Goal: Transaction & Acquisition: Purchase product/service

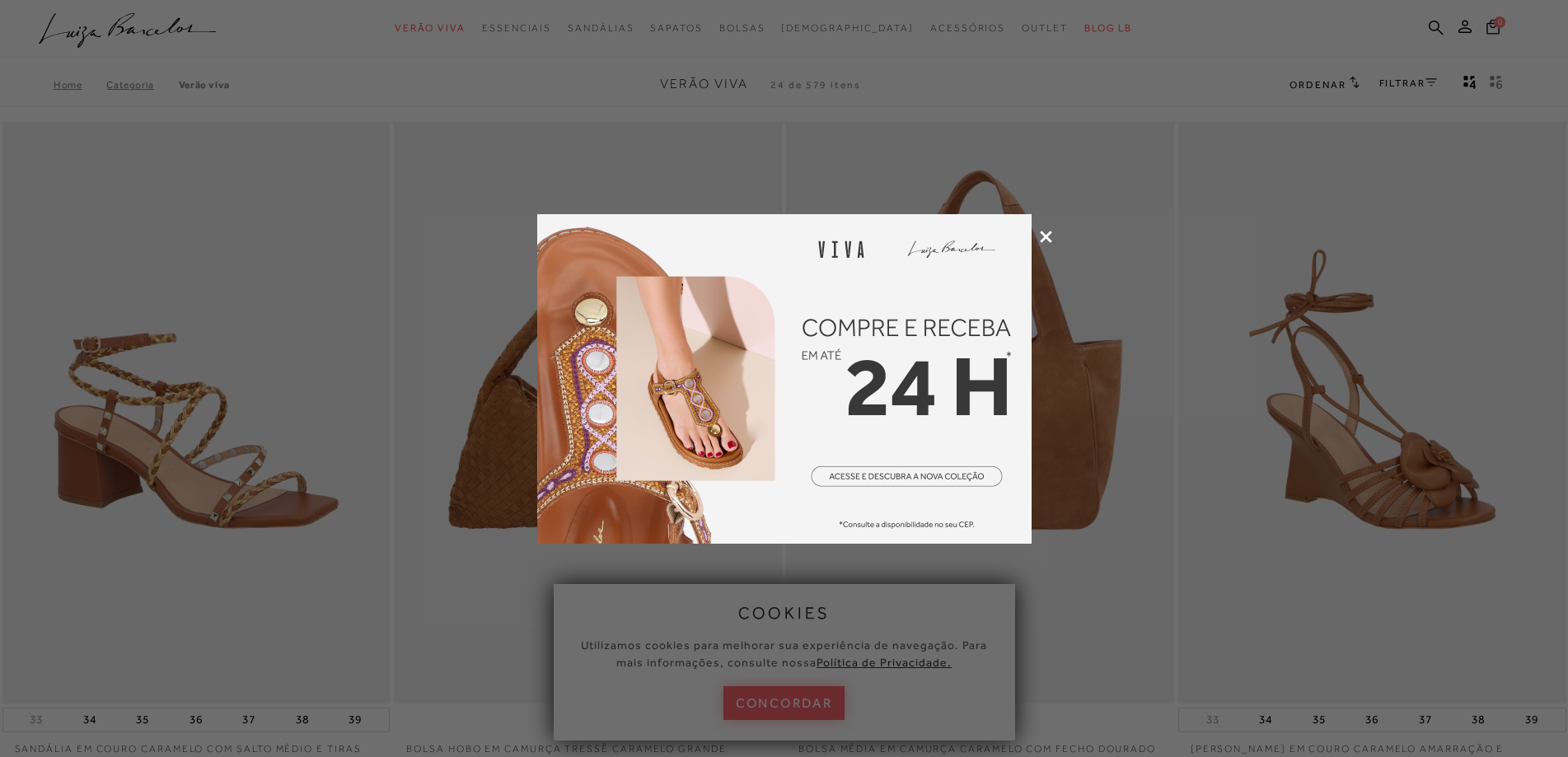
type input "[EMAIL_ADDRESS][DOMAIN_NAME]"
click at [1051, 234] on icon at bounding box center [1045, 237] width 12 height 12
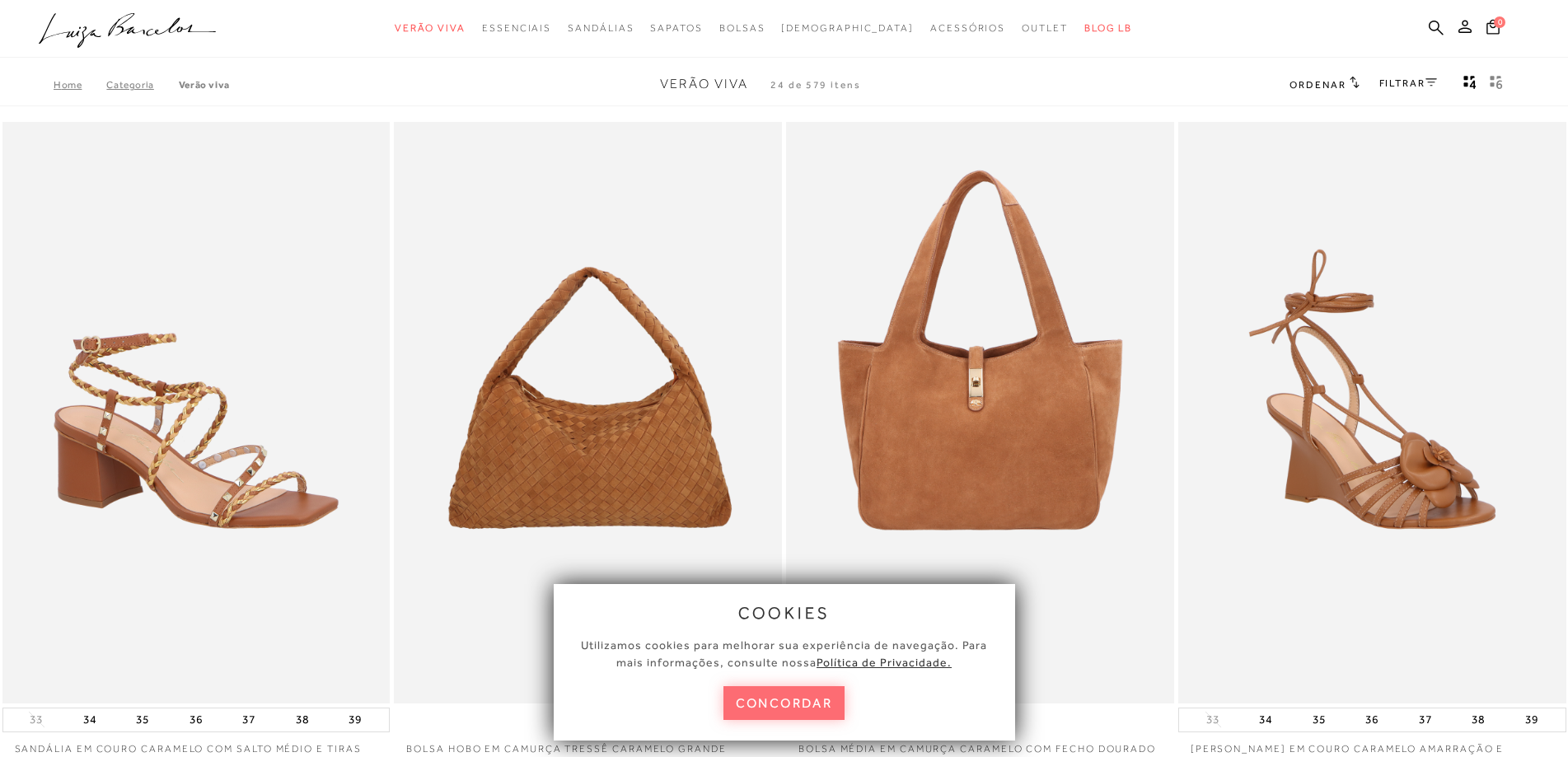
click at [778, 705] on button "concordar" at bounding box center [784, 703] width 122 height 34
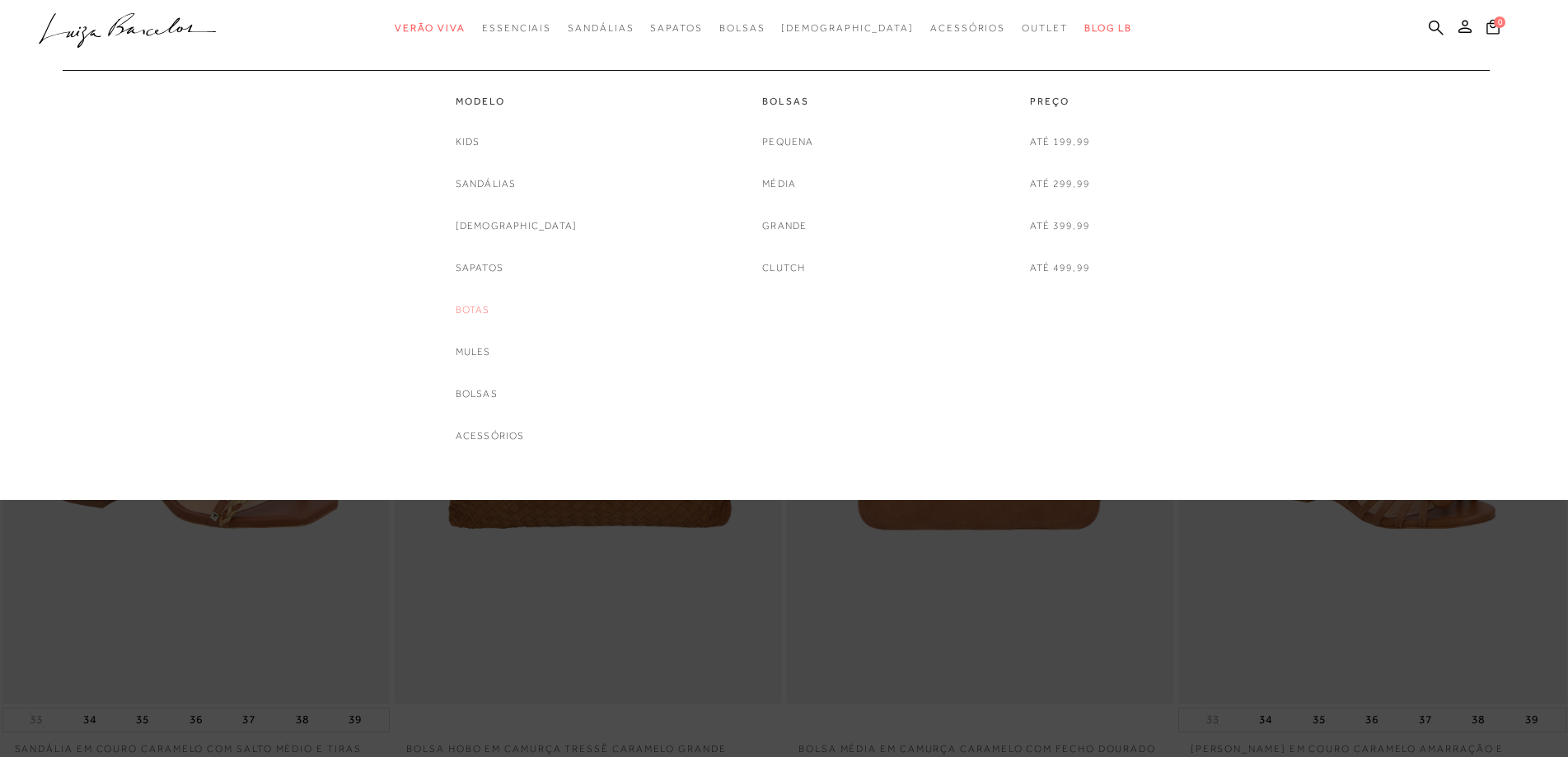
click at [490, 312] on link "Botas" at bounding box center [472, 310] width 35 height 17
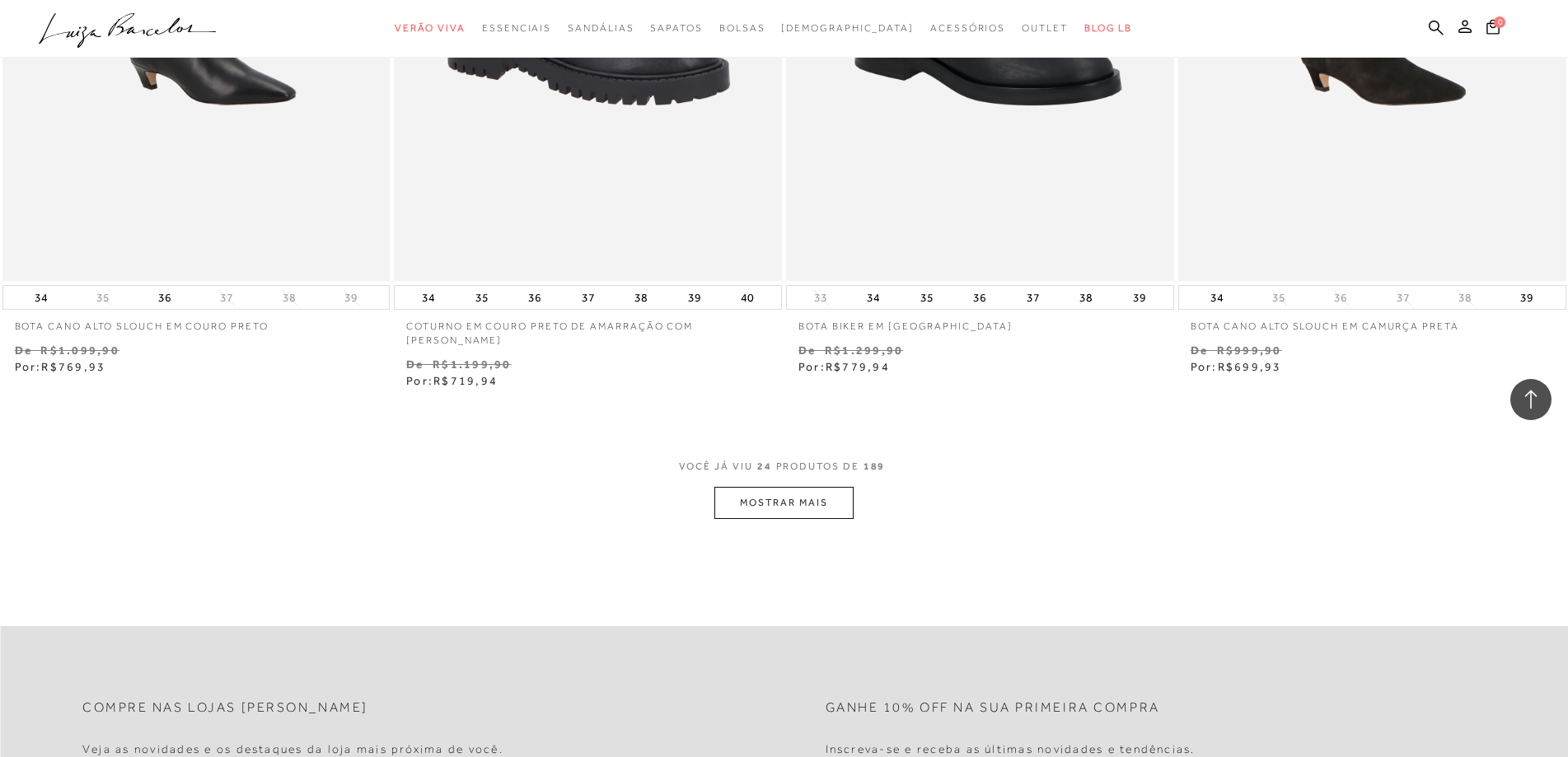
scroll to position [3955, 0]
click at [819, 503] on button "MOSTRAR MAIS" at bounding box center [783, 502] width 138 height 32
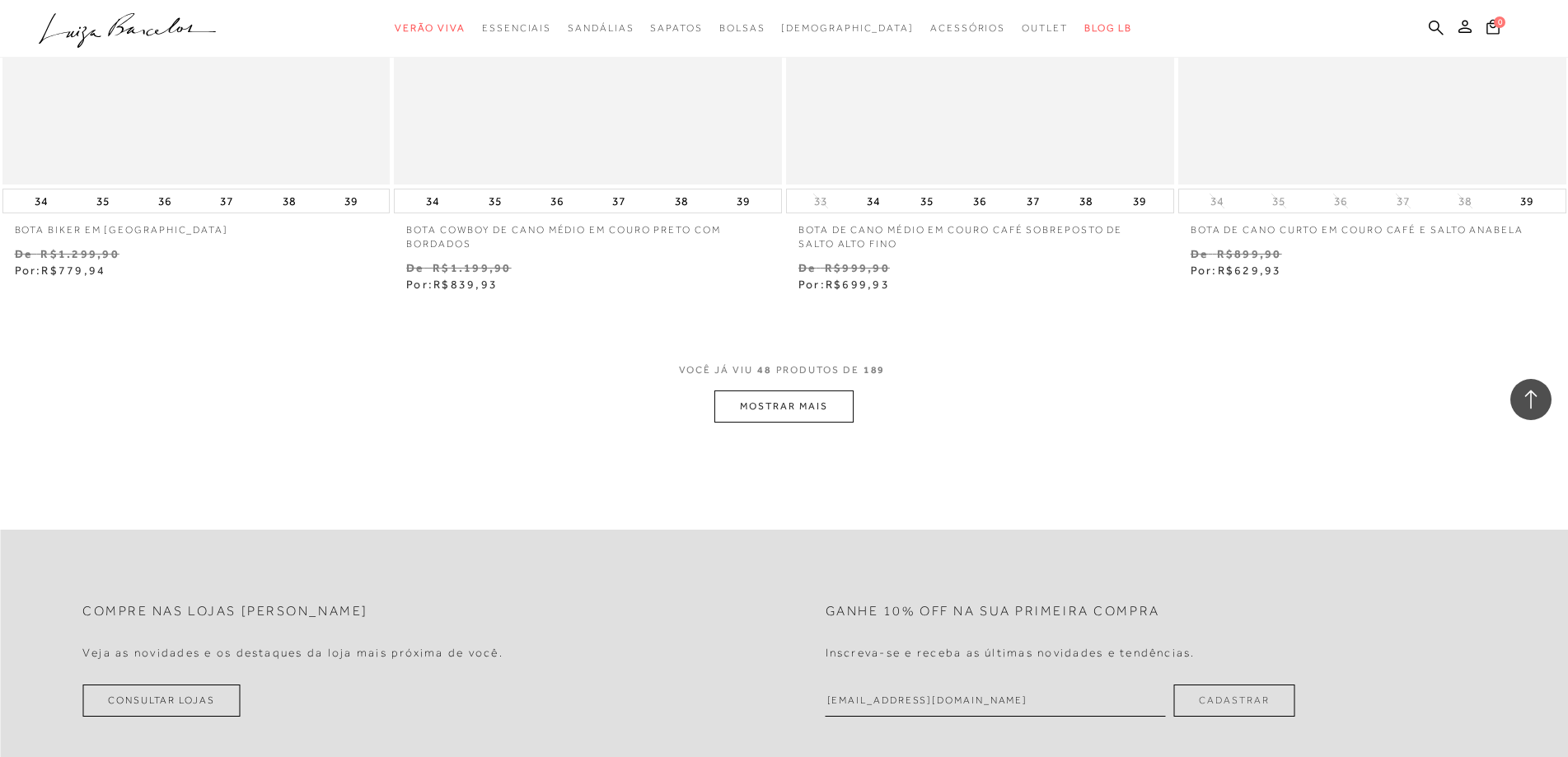
scroll to position [8240, 0]
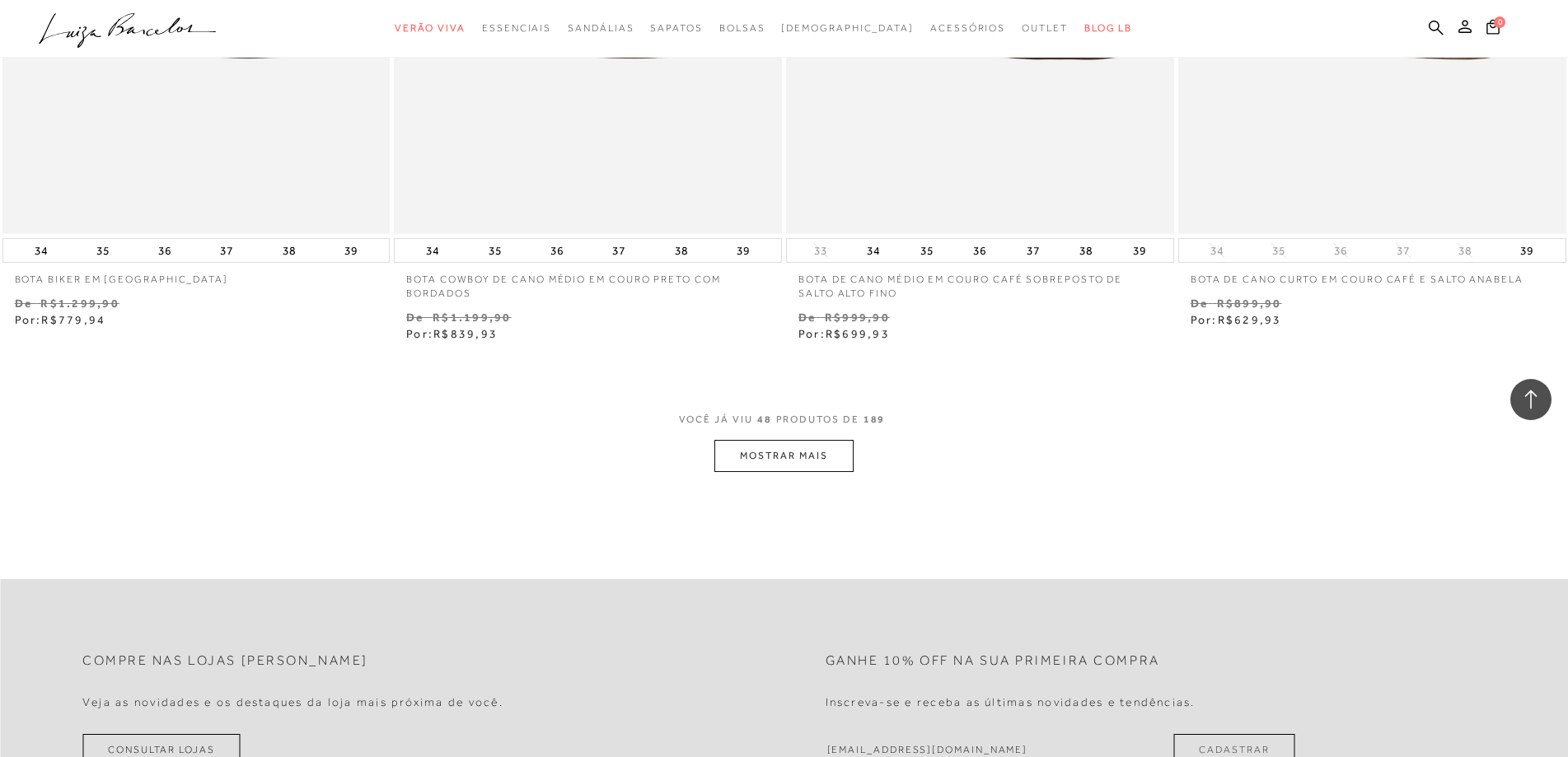
click at [804, 456] on button "MOSTRAR MAIS" at bounding box center [783, 456] width 138 height 32
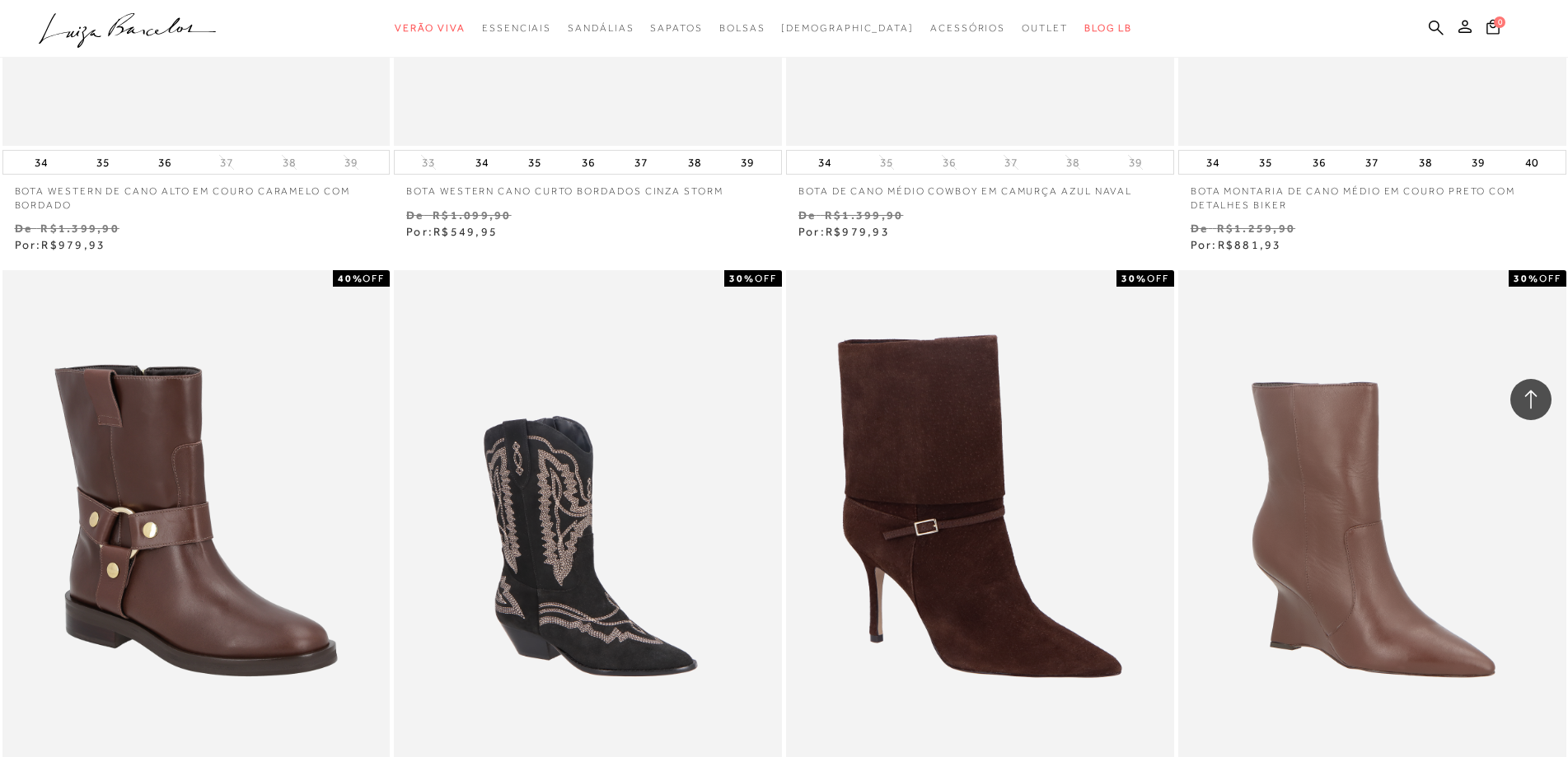
scroll to position [0, 0]
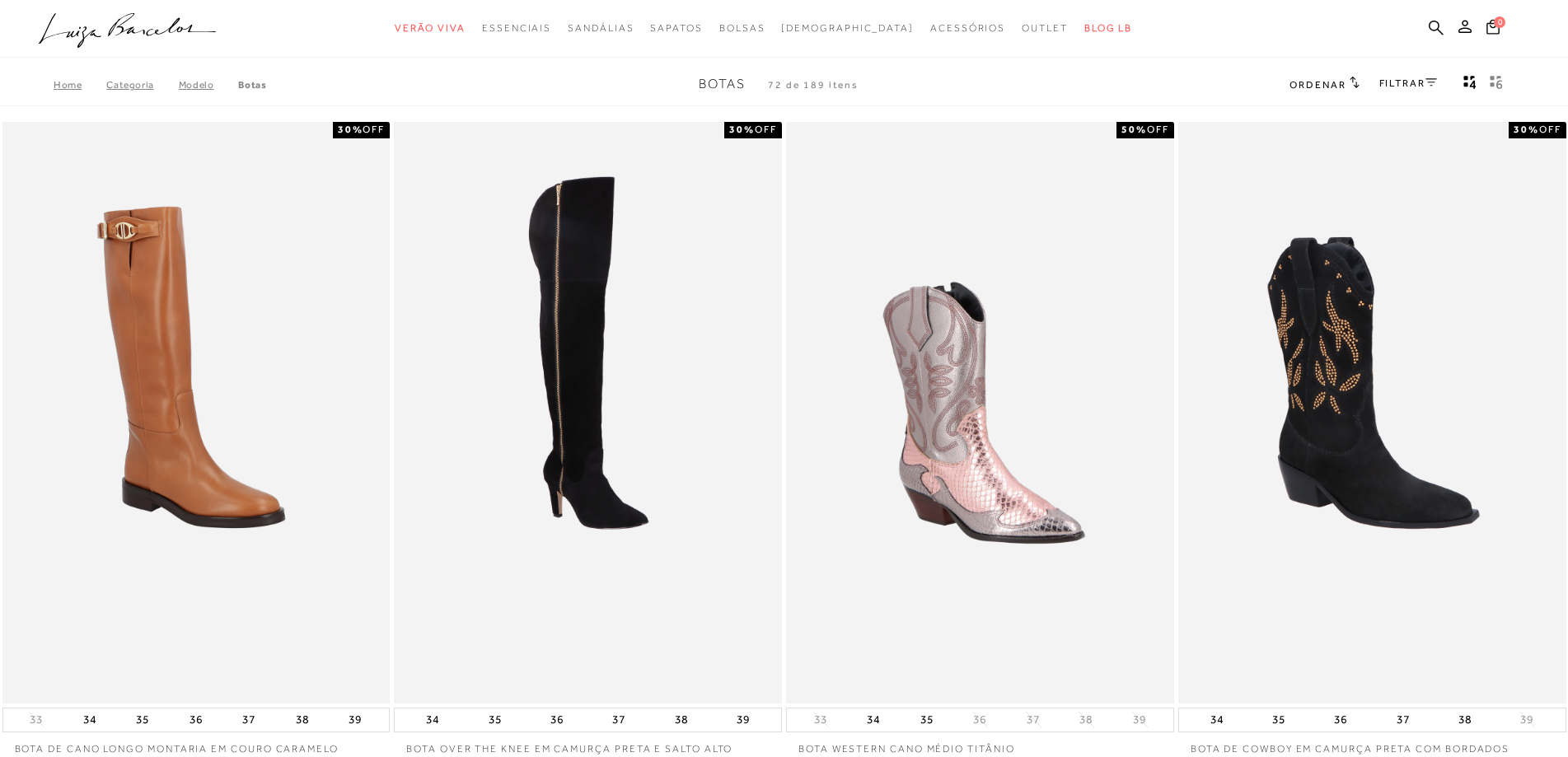
click at [1403, 84] on link "FILTRAR" at bounding box center [1407, 83] width 57 height 11
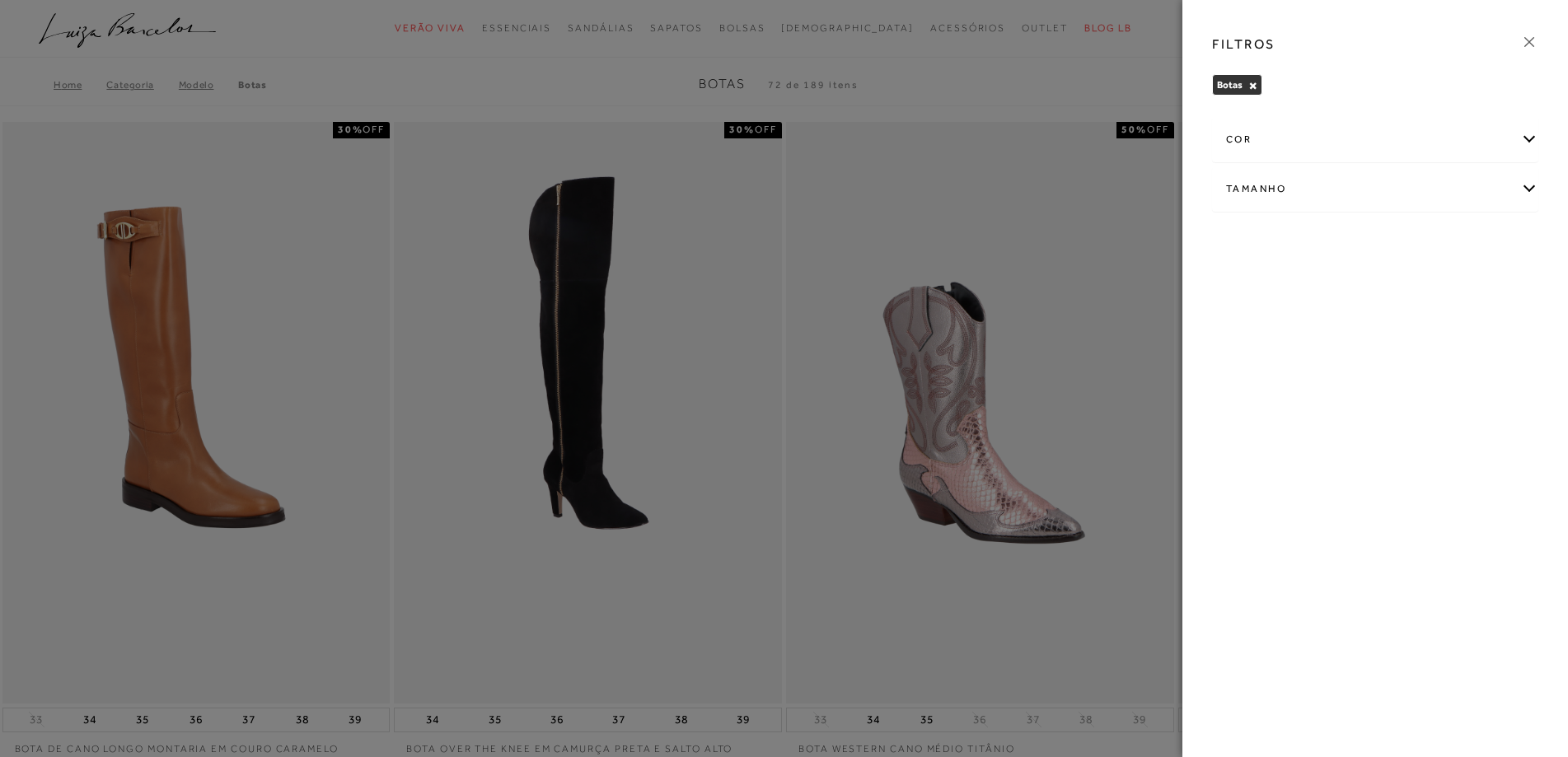
click at [1272, 184] on div "Tamanho" at bounding box center [1375, 189] width 325 height 43
click at [1425, 242] on span "37" at bounding box center [1422, 241] width 23 height 12
click at [1423, 242] on input "37" at bounding box center [1415, 245] width 17 height 17
checkbox input "true"
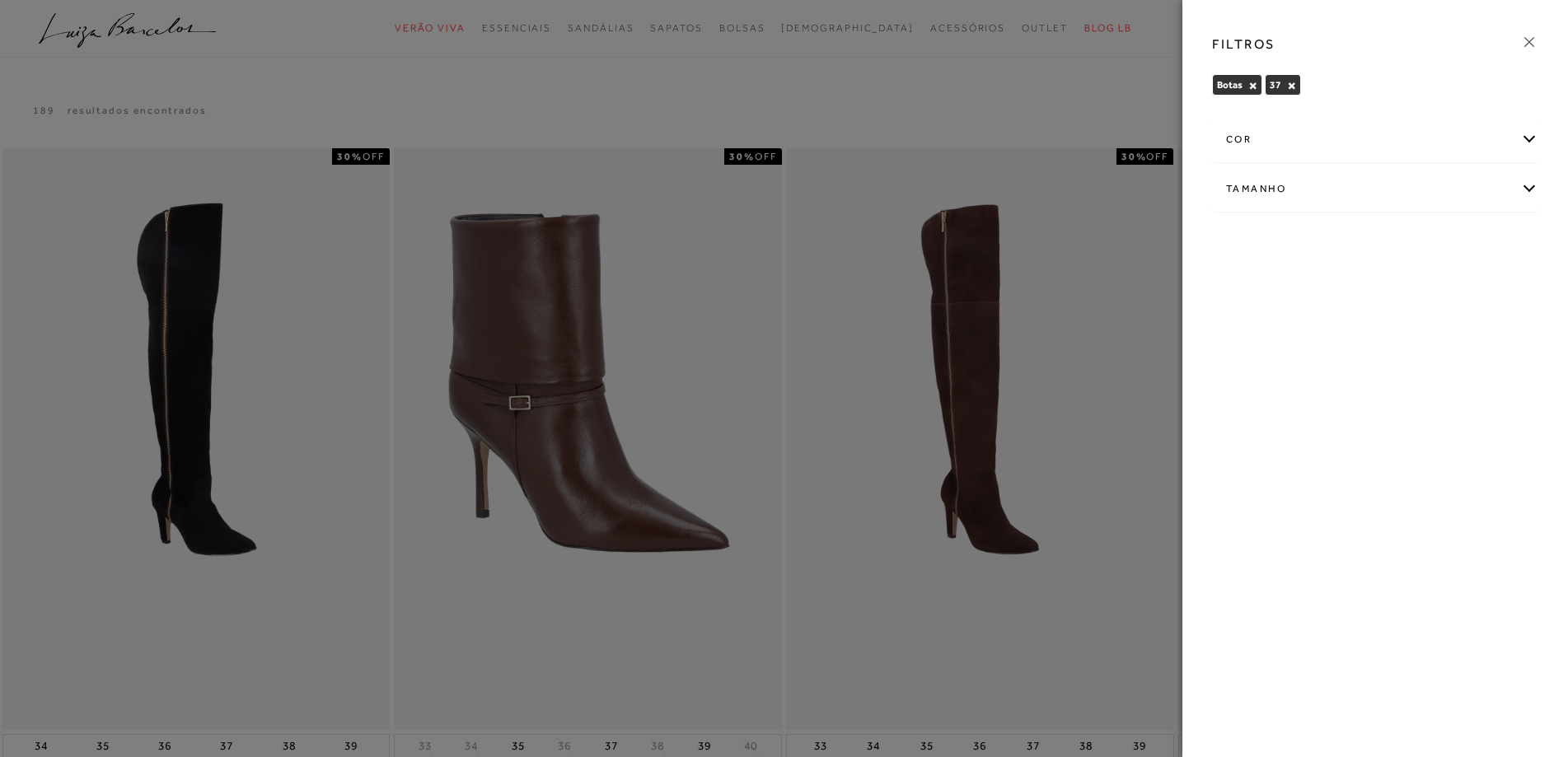
click at [1523, 38] on icon at bounding box center [1529, 41] width 18 height 18
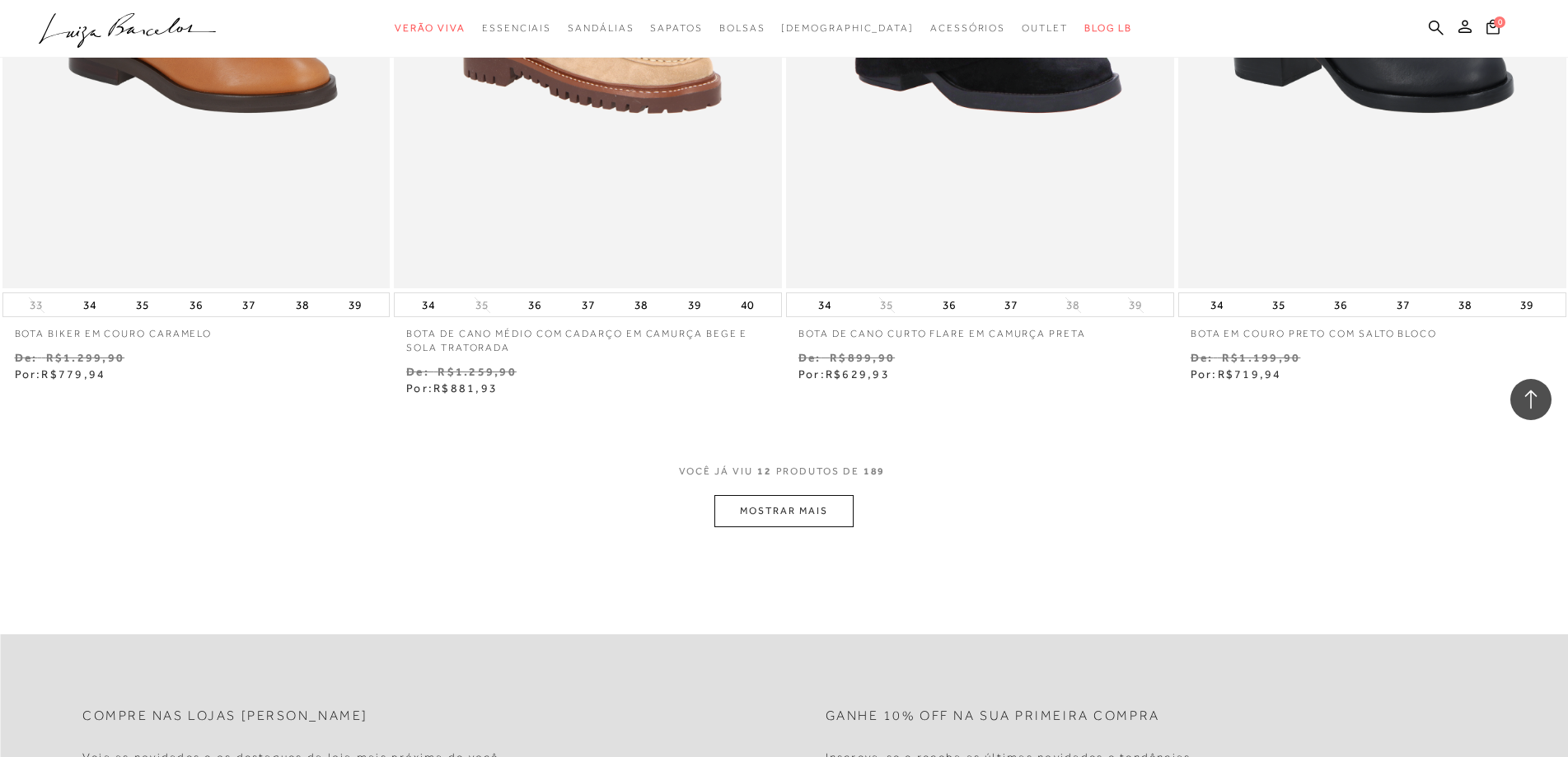
scroll to position [1850, 0]
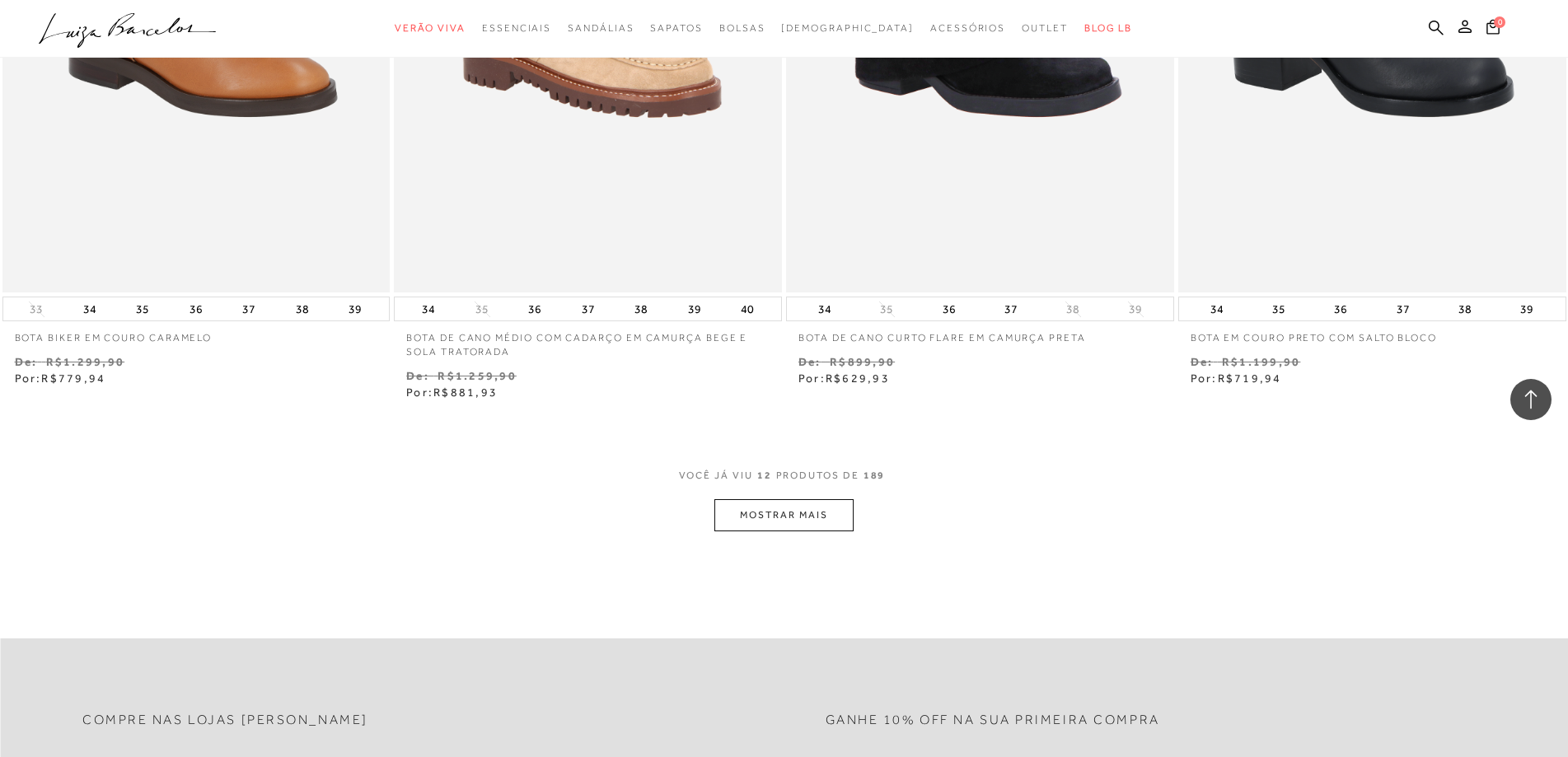
click at [795, 506] on button "MOSTRAR MAIS" at bounding box center [783, 516] width 138 height 32
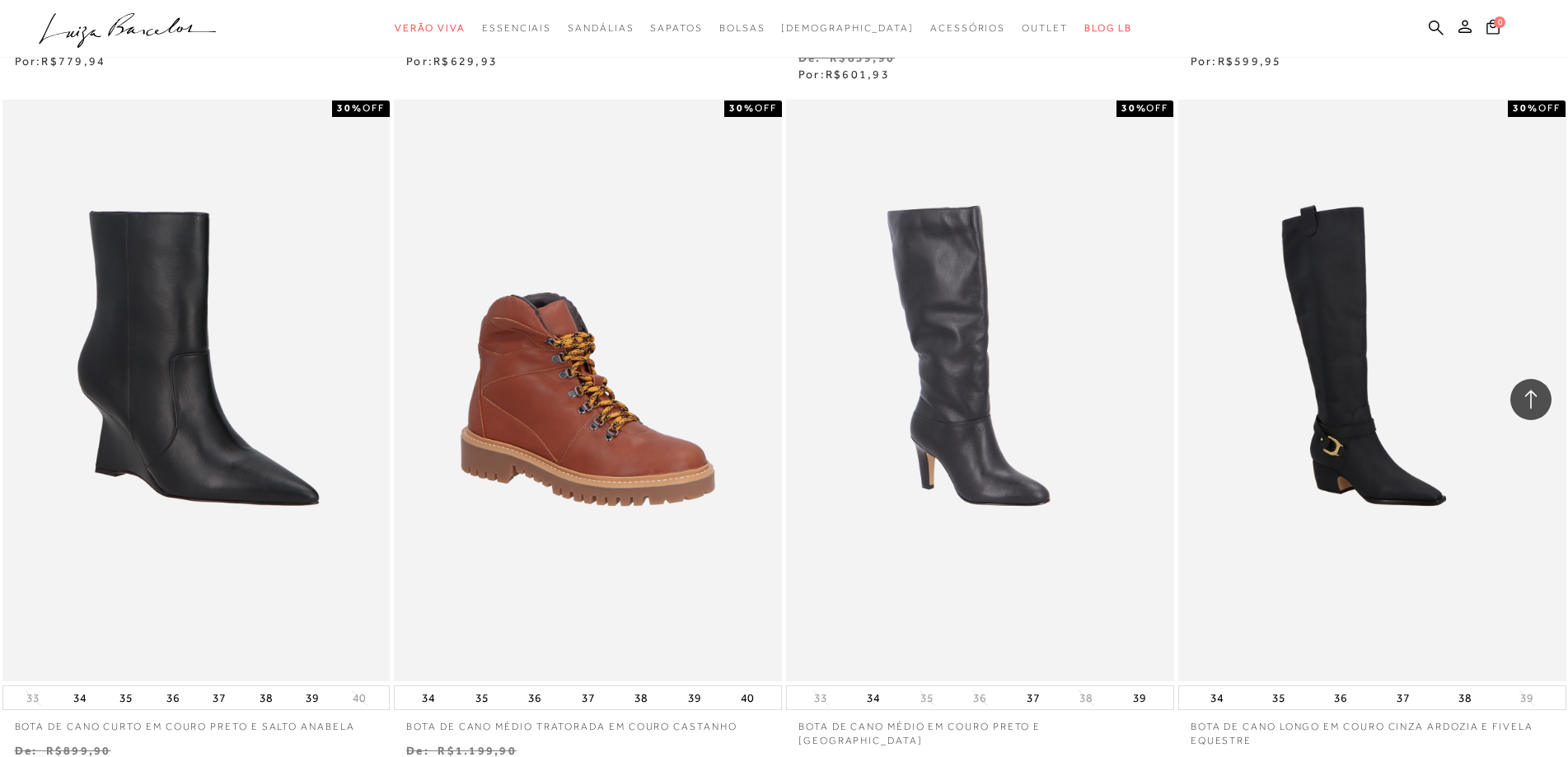
scroll to position [3651, 0]
